Goal: Navigation & Orientation: Understand site structure

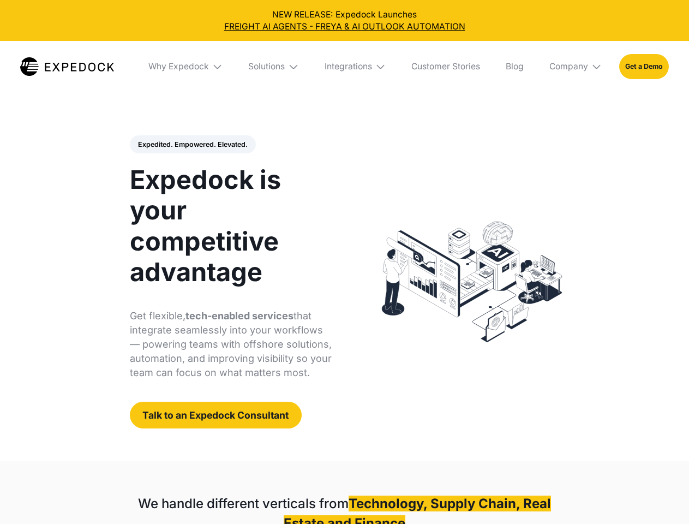
select select
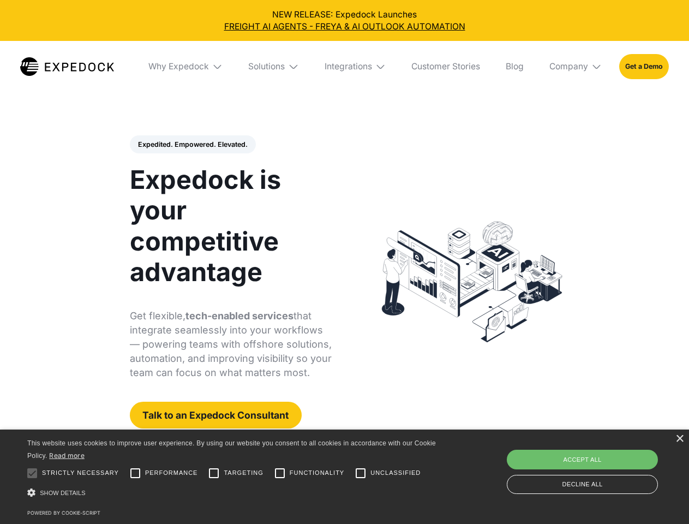
click at [344, 67] on div "Integrations" at bounding box center [348, 66] width 47 height 11
click at [186, 67] on div "Why Expedock" at bounding box center [169, 66] width 61 height 11
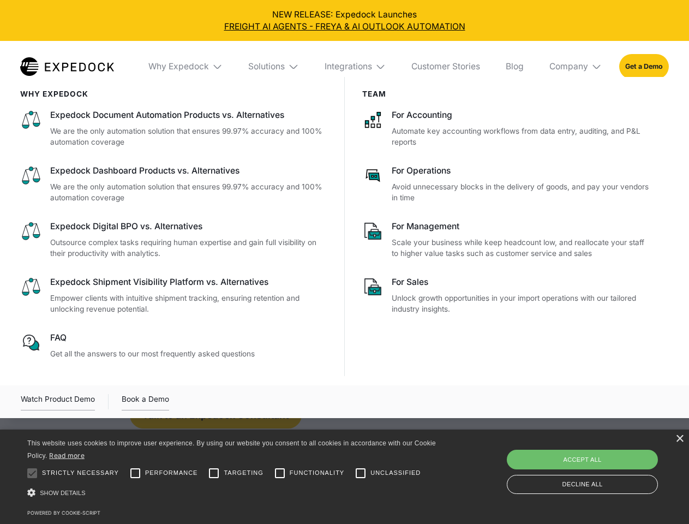
click at [274, 67] on div "Solutions" at bounding box center [266, 66] width 37 height 11
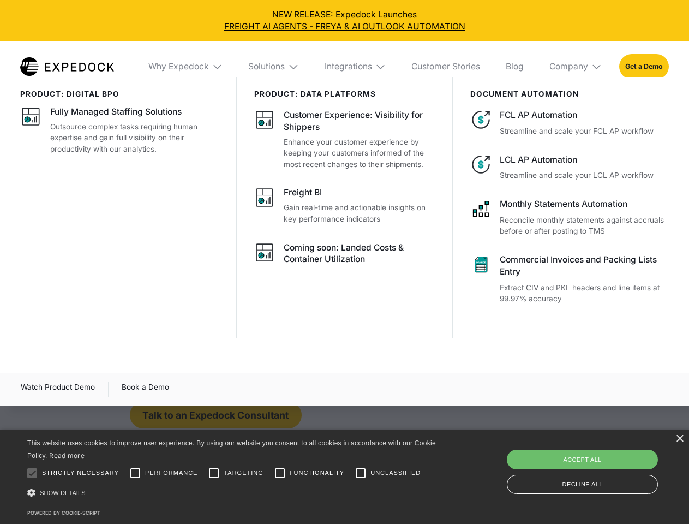
click at [356, 67] on div "Integrations" at bounding box center [348, 66] width 47 height 11
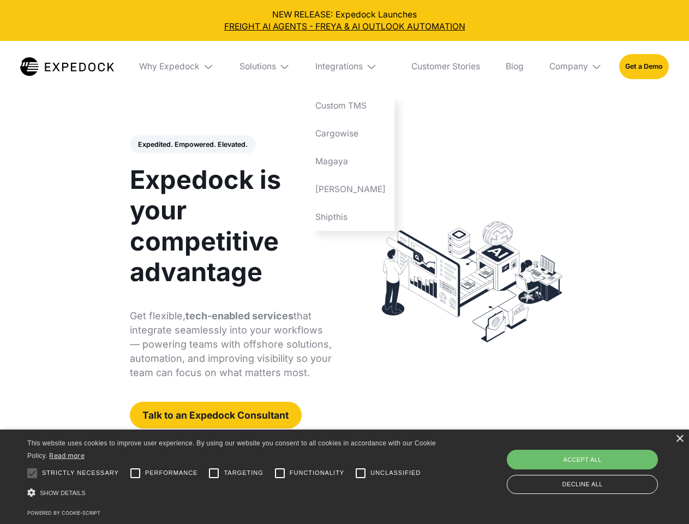
click at [576, 67] on div "Company" at bounding box center [568, 66] width 39 height 11
click at [192, 145] on div "Expedited. Empowered. Elevated. Automate Freight Document Extraction at 99.97% …" at bounding box center [231, 281] width 202 height 293
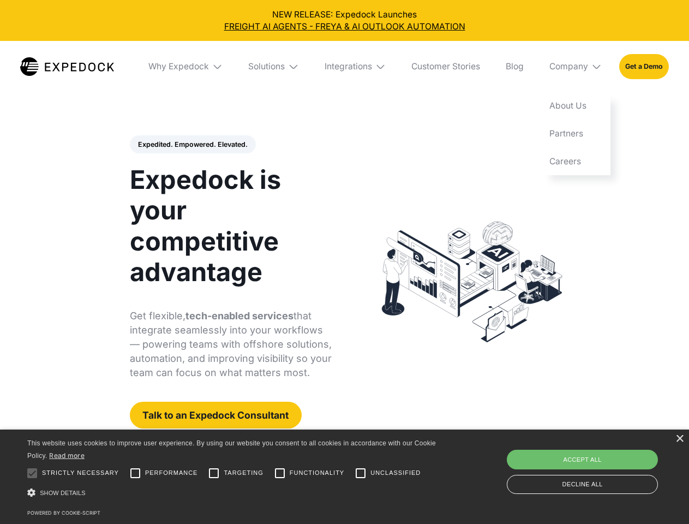
click at [32, 473] on div at bounding box center [32, 473] width 22 height 22
click at [135, 473] on input "Performance" at bounding box center [135, 473] width 22 height 22
checkbox input "true"
click at [214, 473] on input "Targeting" at bounding box center [214, 473] width 22 height 22
checkbox input "true"
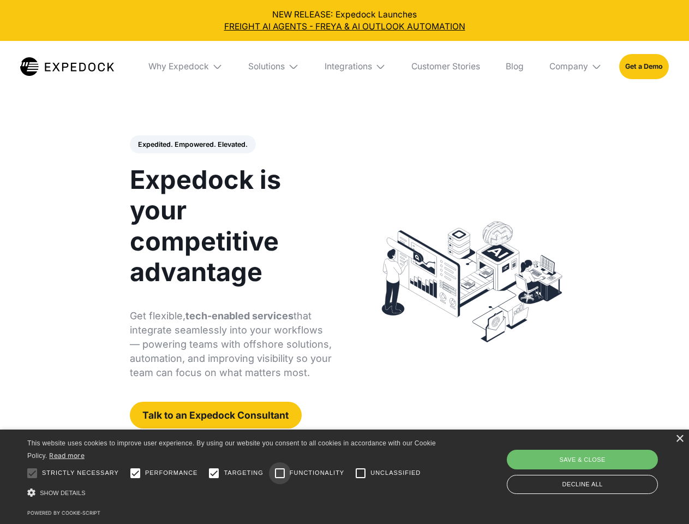
click at [280, 473] on input "Functionality" at bounding box center [280, 473] width 22 height 22
checkbox input "true"
